Goal: Transaction & Acquisition: Purchase product/service

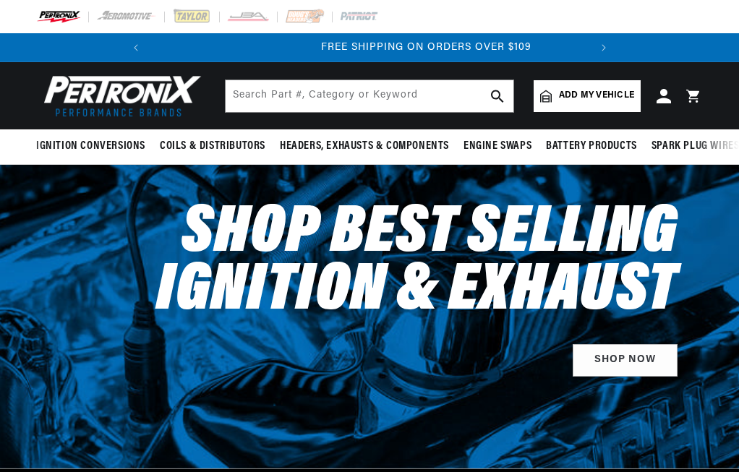
scroll to position [0, 460]
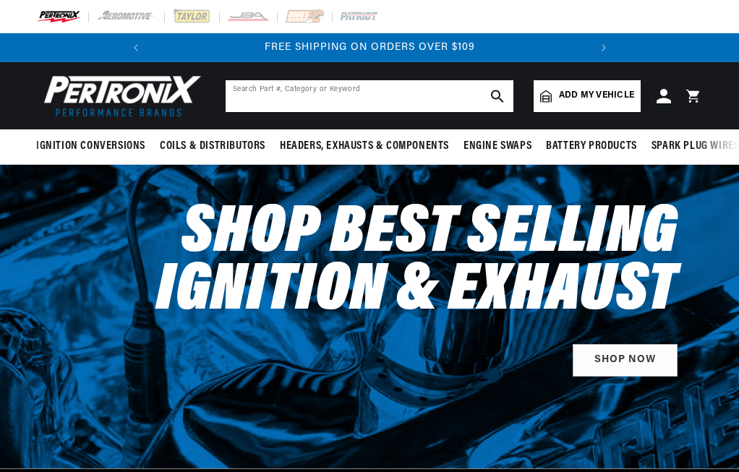
click at [252, 93] on input "text" at bounding box center [370, 96] width 288 height 32
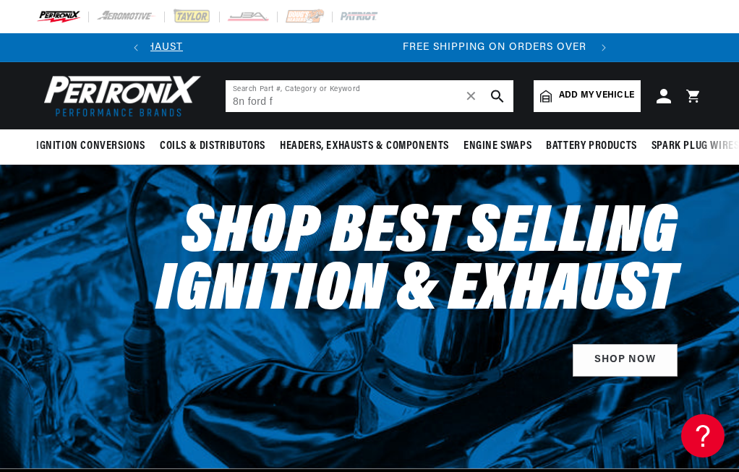
scroll to position [0, 438]
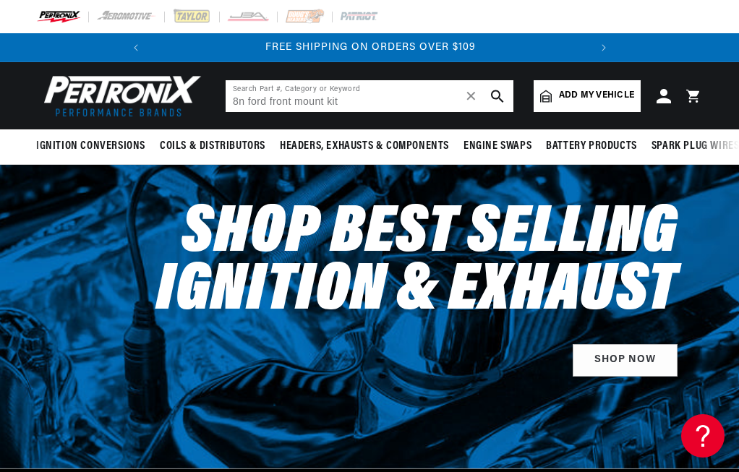
type input "8n ford front mount kit"
click at [496, 94] on icon "search button" at bounding box center [497, 96] width 13 height 13
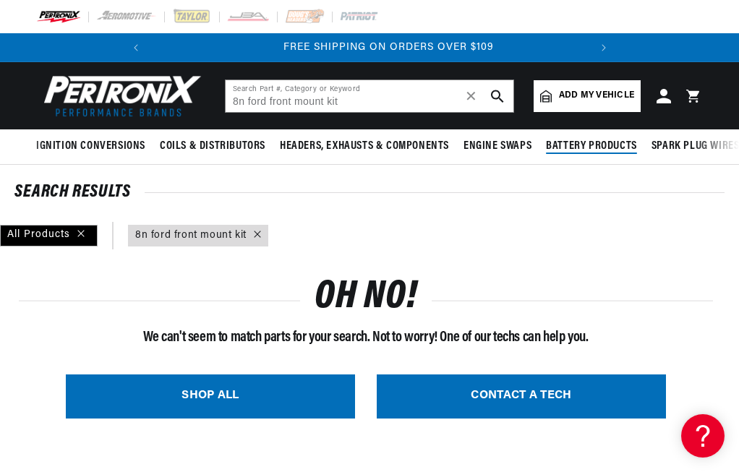
scroll to position [0, 438]
click at [572, 91] on span "Add my vehicle" at bounding box center [596, 96] width 75 height 14
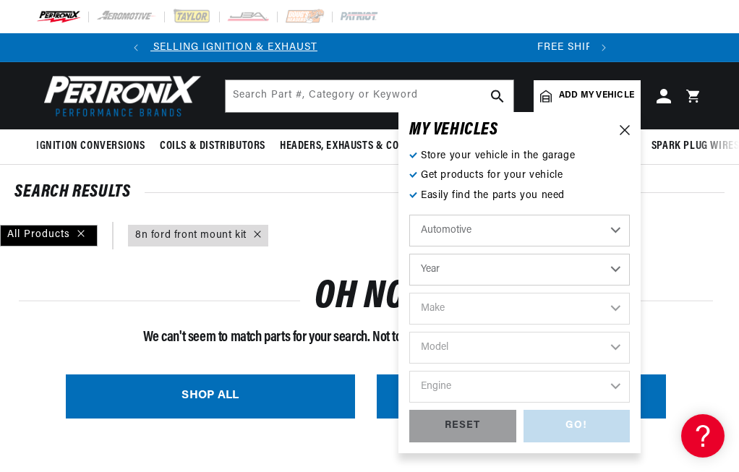
click at [614, 227] on select "Automotive Agricultural Industrial Marine Motorcycle" at bounding box center [519, 231] width 220 height 32
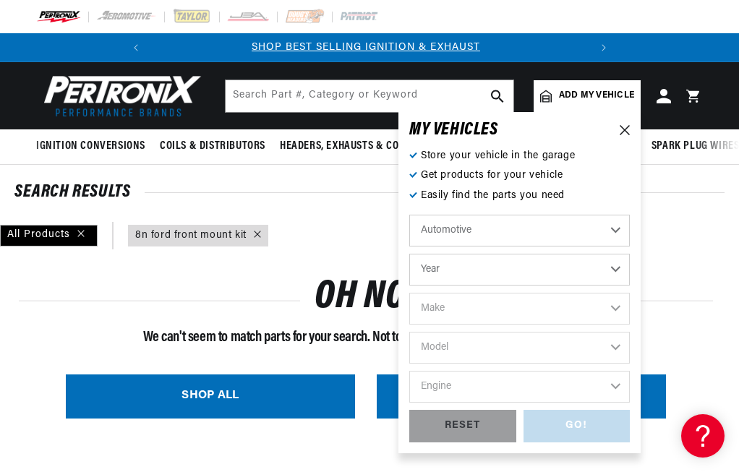
scroll to position [0, 0]
click at [409, 215] on select "Automotive Agricultural Industrial Marine Motorcycle" at bounding box center [519, 231] width 220 height 32
click at [574, 276] on select "Year [DATE] 2025 2024 2023 2022 2021 2020 2019 2018 2017 2016 2015 2014 2013 20…" at bounding box center [519, 270] width 220 height 32
select select "Agricultural"
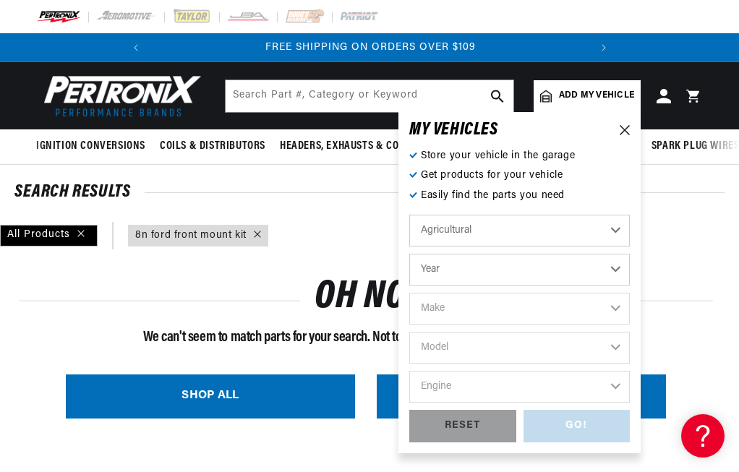
click at [616, 265] on select "Year [DATE] 1965 1964 1960 1959 1958 1957 1939 1938 1937" at bounding box center [519, 270] width 220 height 32
click at [614, 267] on select "Year [DATE] 1965 1964 1960 1959 1958 1957 1939 1938 1937" at bounding box center [519, 270] width 220 height 32
click at [614, 265] on select "Year [DATE] 1965 1964 1960 1959 1958 1957 1939 1938 1937" at bounding box center [519, 270] width 220 height 32
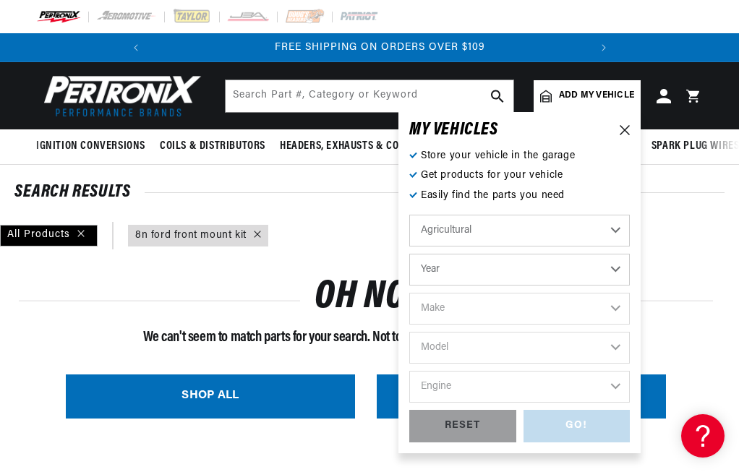
scroll to position [0, 438]
select select "1939"
click at [409, 254] on select "Year [DATE] 1965 1964 1960 1959 1958 1957 1939 1938 1937" at bounding box center [519, 270] width 220 height 32
select select "1939"
click at [613, 305] on select "Make Ford" at bounding box center [519, 309] width 220 height 32
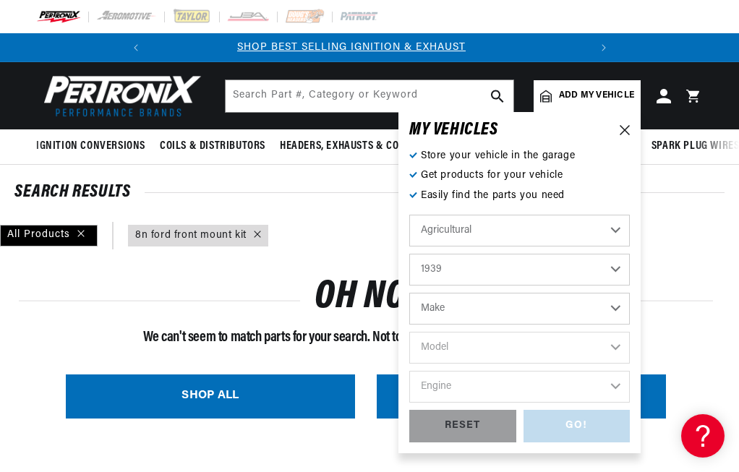
scroll to position [0, 0]
select select "Ford"
click at [409, 293] on select "Make Ford" at bounding box center [519, 309] width 220 height 32
select select "Ford"
click at [617, 345] on select "Model 2N 9N" at bounding box center [519, 348] width 220 height 32
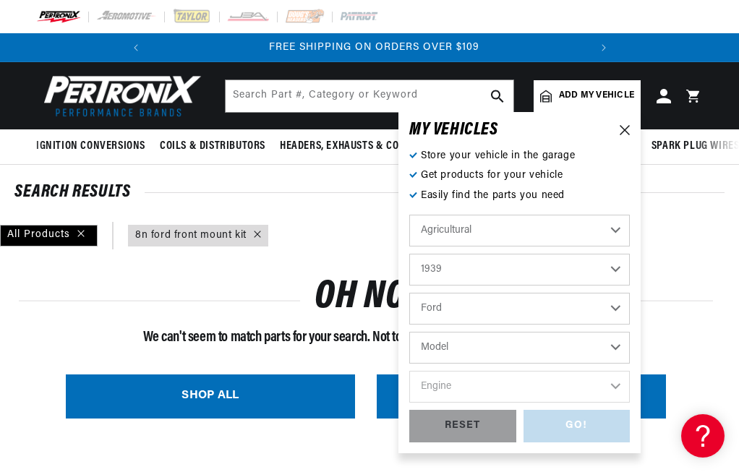
scroll to position [0, 438]
click at [613, 343] on select "Model 2N 9N" at bounding box center [519, 348] width 220 height 32
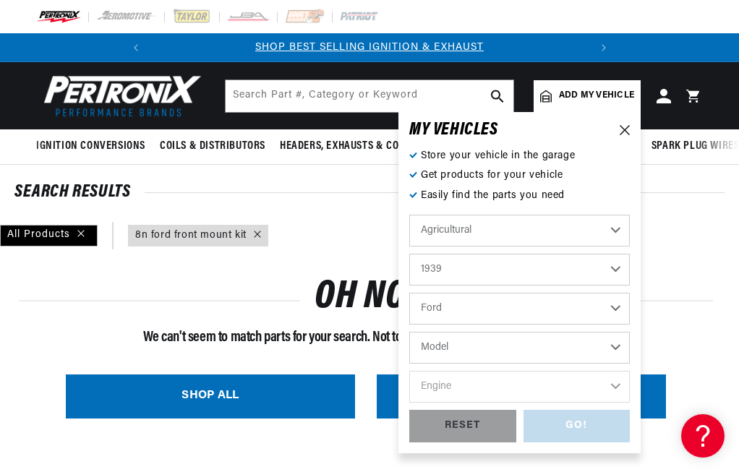
click at [617, 344] on select "Model 2N 9N" at bounding box center [519, 348] width 220 height 32
select select "9N"
click at [409, 332] on select "Model 2N 9N" at bounding box center [519, 348] width 220 height 32
select select "9N"
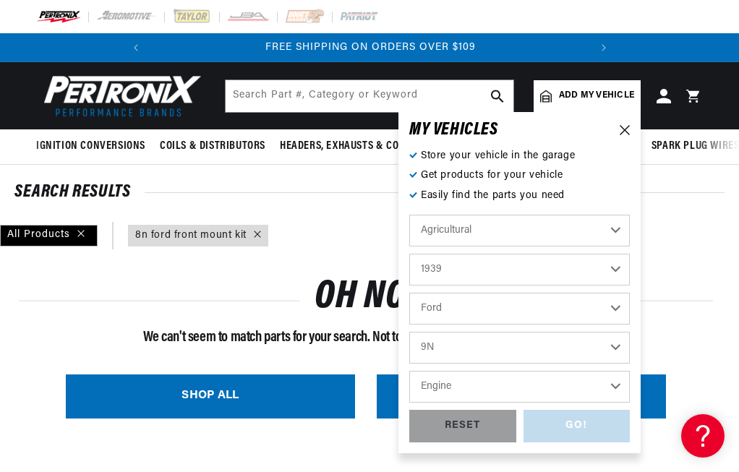
click at [614, 385] on select "Engine 4" at bounding box center [519, 387] width 220 height 32
click at [624, 127] on icon at bounding box center [624, 130] width 10 height 10
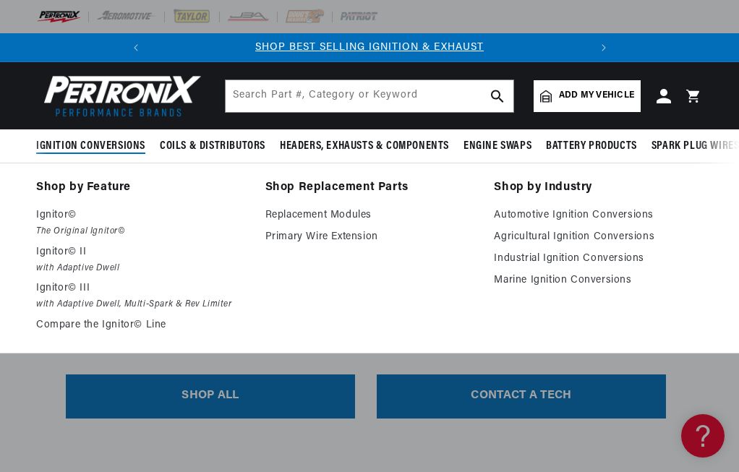
click at [98, 141] on span "Ignition Conversions" at bounding box center [90, 146] width 109 height 15
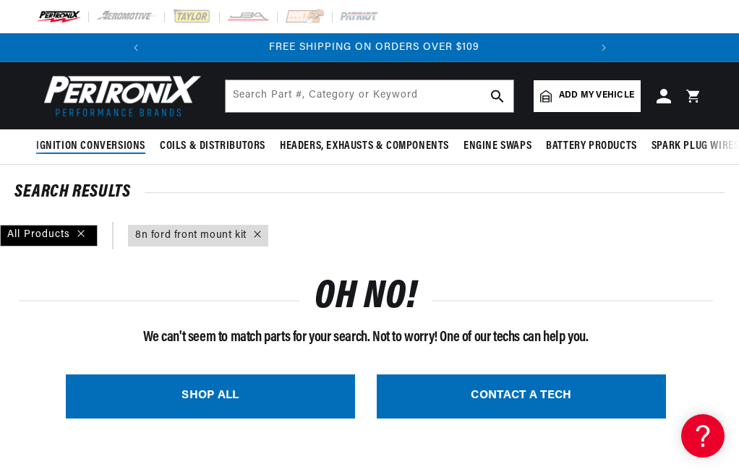
scroll to position [0, 438]
click at [254, 232] on icon at bounding box center [257, 234] width 7 height 7
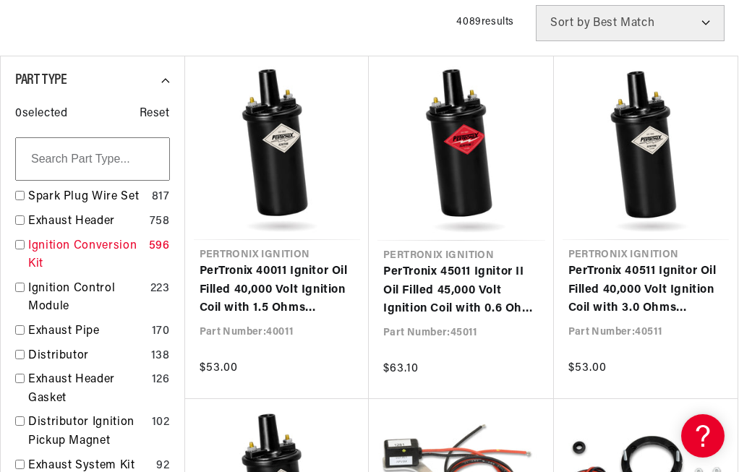
scroll to position [0, 438]
click at [18, 243] on input "checkbox" at bounding box center [19, 244] width 9 height 9
checkbox input "false"
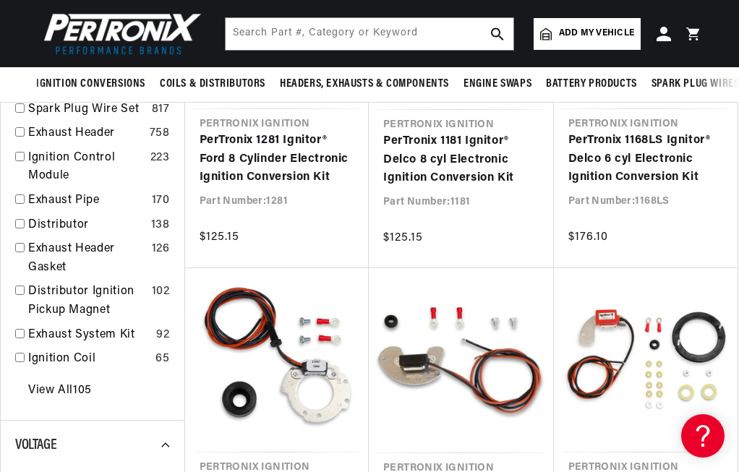
scroll to position [289, 0]
